Goal: Task Accomplishment & Management: Manage account settings

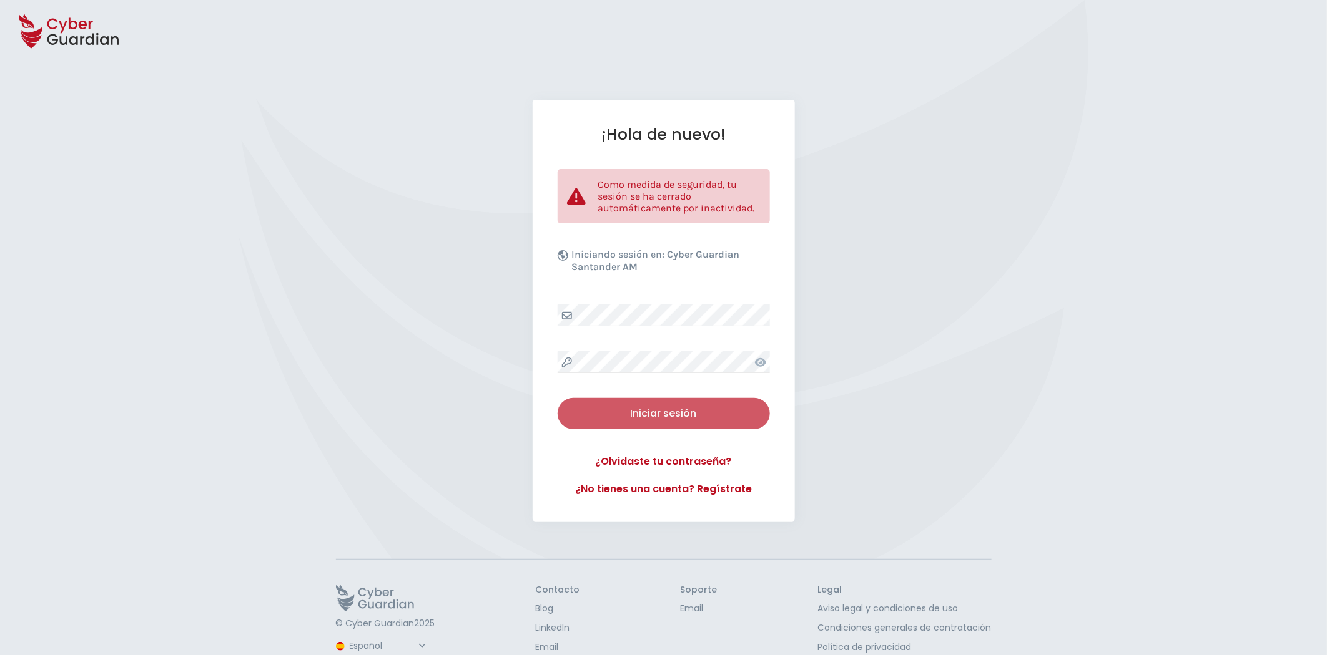
click at [694, 418] on div "Iniciar sesión" at bounding box center [664, 413] width 194 height 15
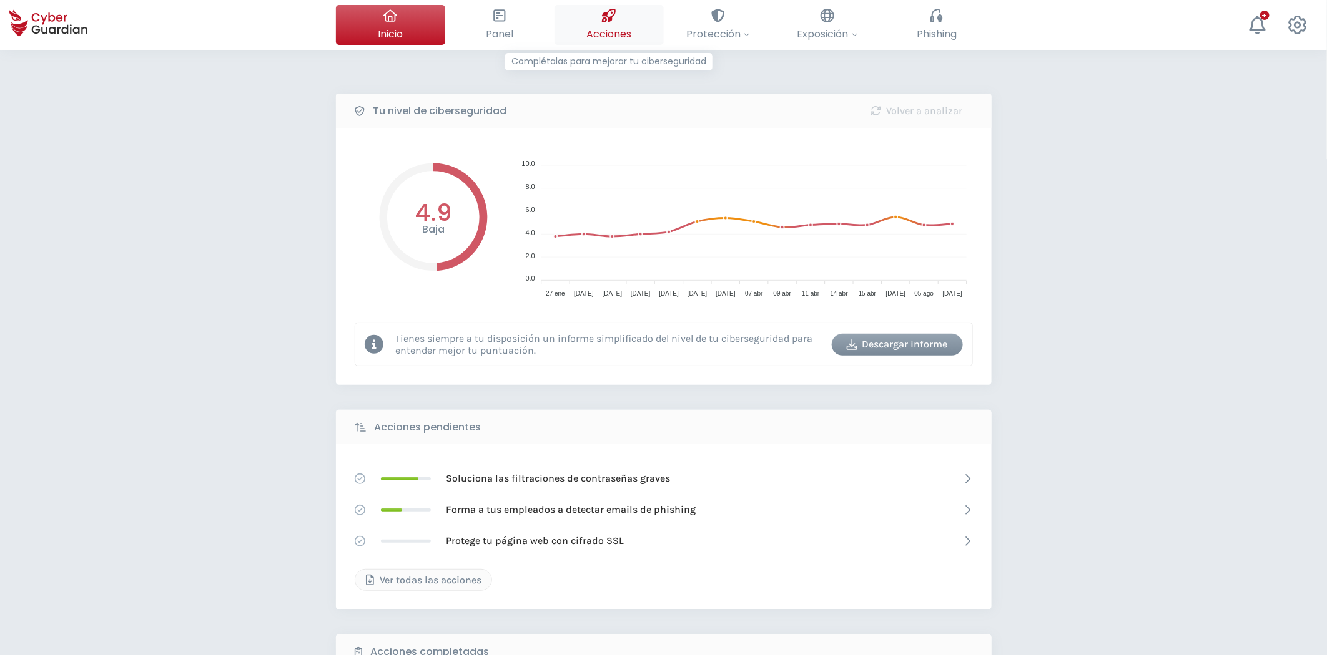
click at [589, 29] on span "Acciones" at bounding box center [608, 34] width 45 height 16
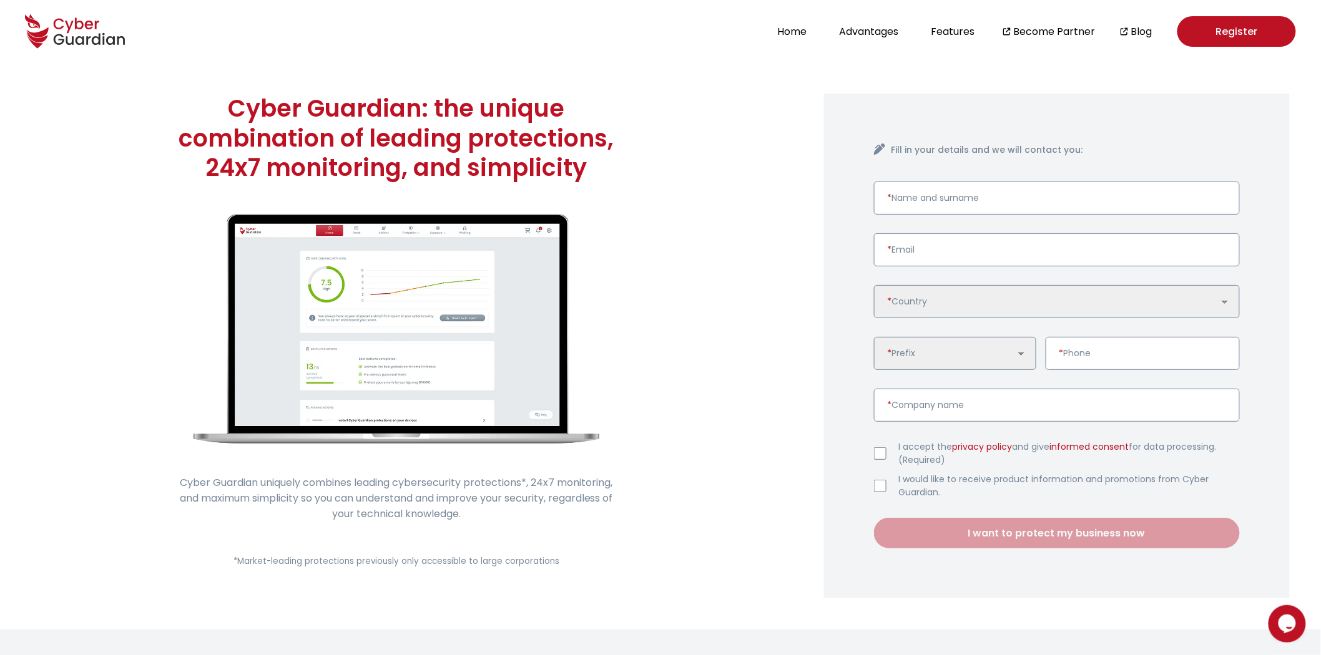
click at [1270, 32] on link "Register" at bounding box center [1236, 31] width 119 height 31
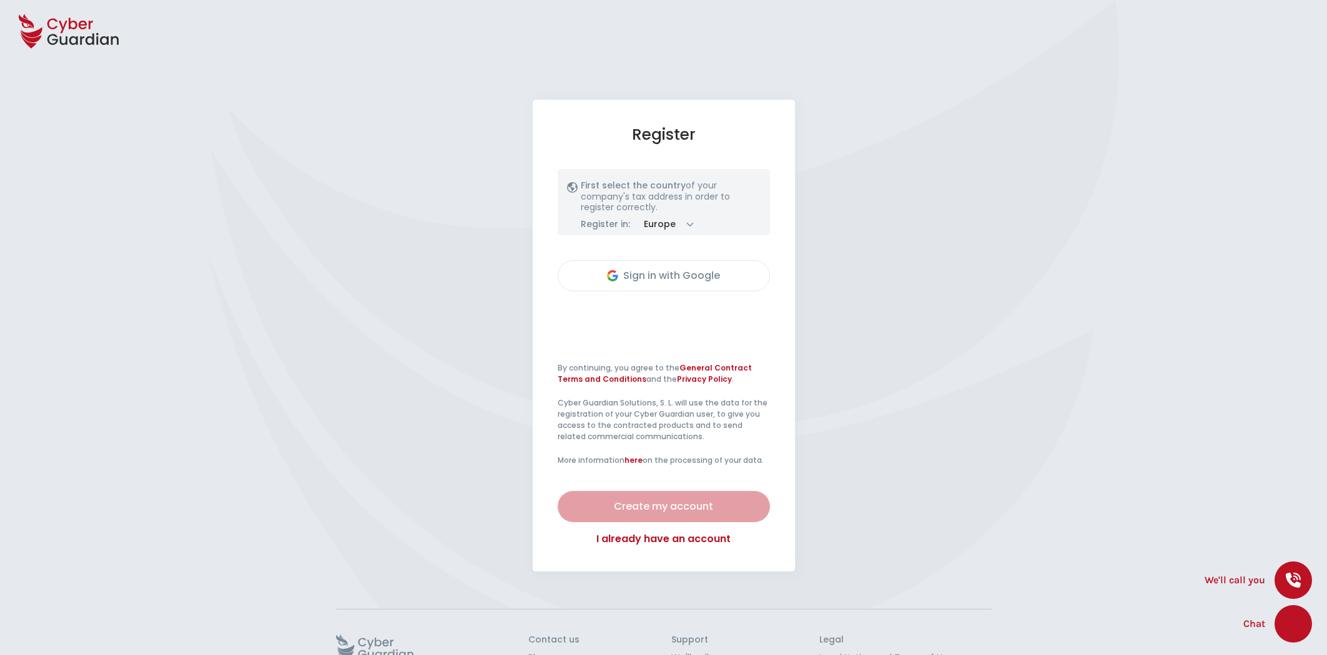
select select "English"
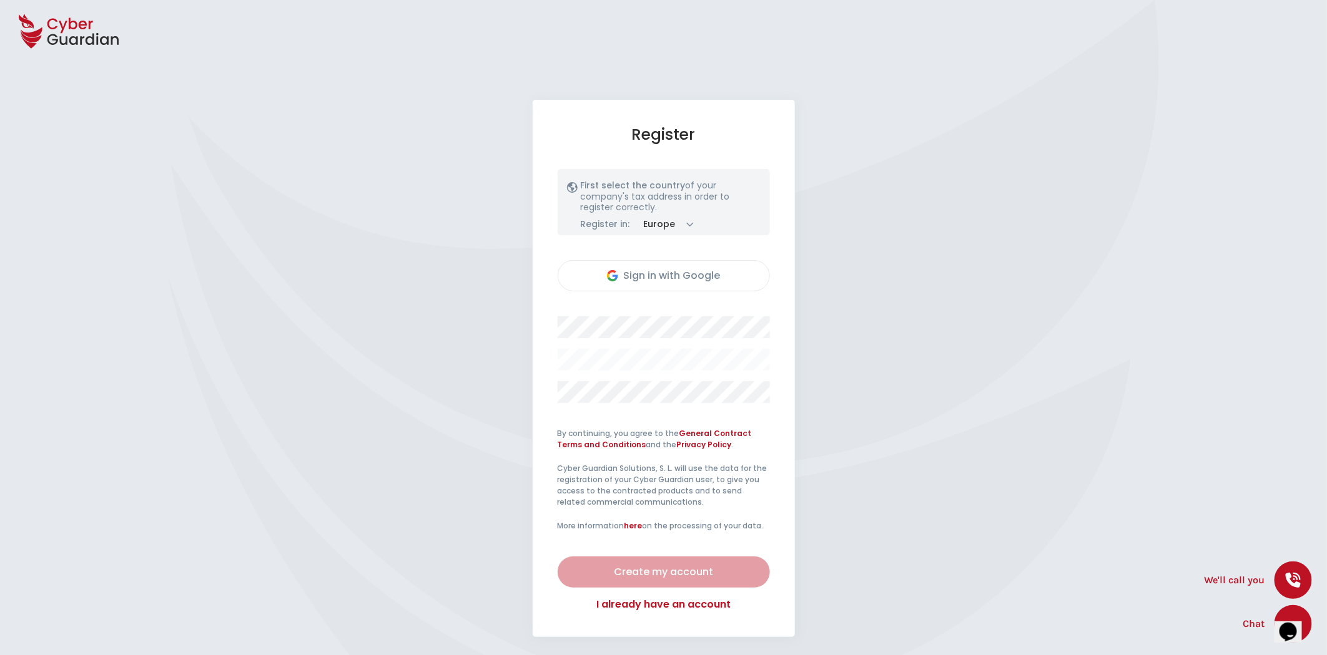
click at [91, 42] on icon at bounding box center [69, 31] width 100 height 44
